Goal: Check status: Check status

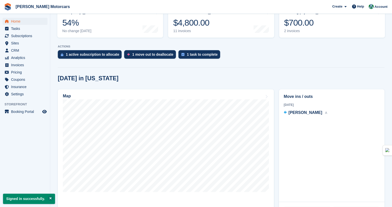
scroll to position [75, 0]
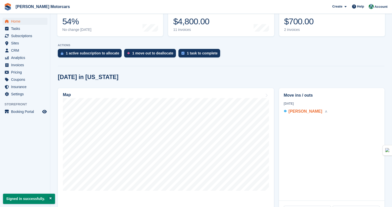
click at [299, 111] on span "[PERSON_NAME]" at bounding box center [306, 111] width 34 height 4
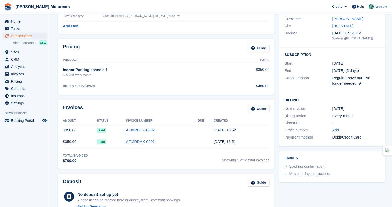
scroll to position [75, 0]
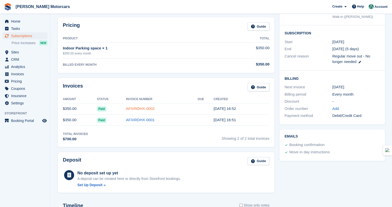
click at [135, 108] on link "AFXIRDHX-0002" at bounding box center [140, 109] width 29 height 4
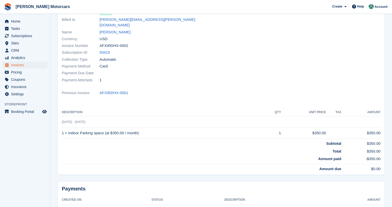
scroll to position [3, 0]
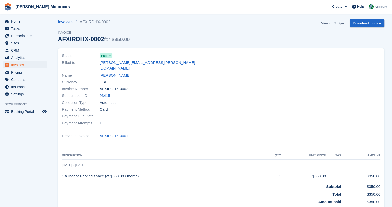
click at [327, 23] on link "View on Stripe" at bounding box center [332, 23] width 26 height 8
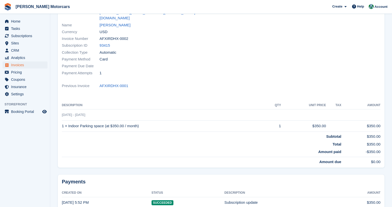
scroll to position [0, 0]
